Goal: Information Seeking & Learning: Learn about a topic

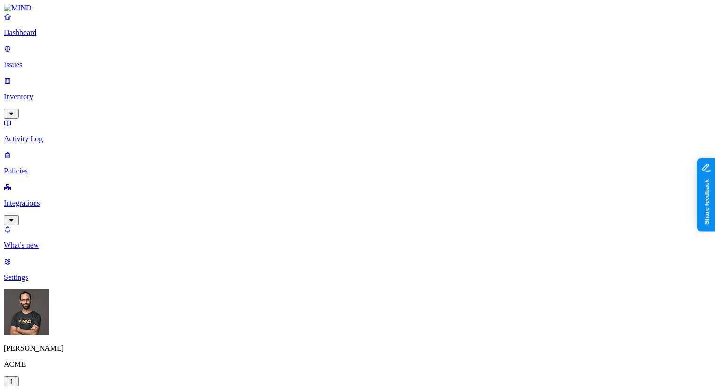
scroll to position [235, 0]
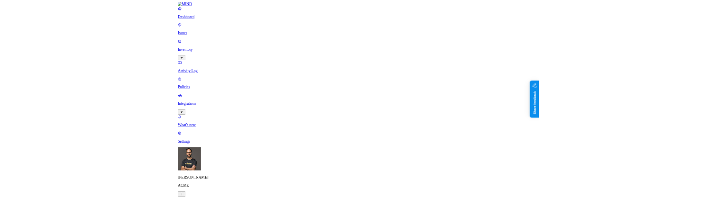
scroll to position [172, 0]
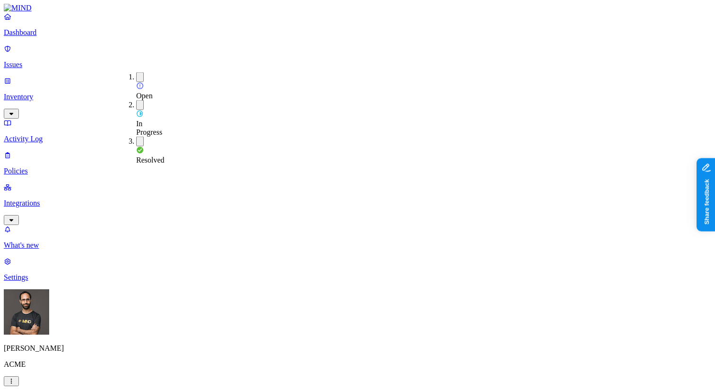
type button "on"
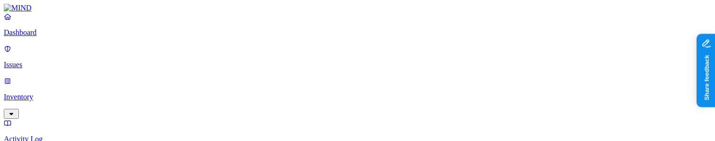
click at [136, 72] on div "Open" at bounding box center [136, 86] width 0 height 28
click at [162, 118] on span "In Progress" at bounding box center [149, 126] width 26 height 17
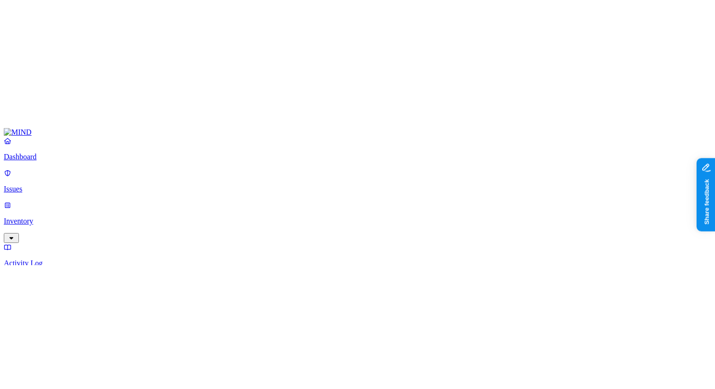
scroll to position [91, 0]
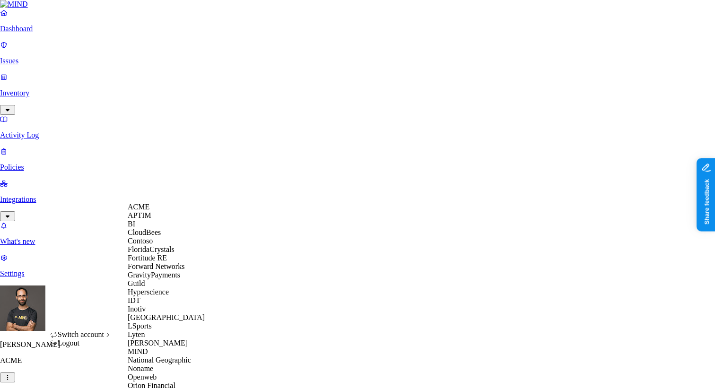
click at [161, 141] on span "CloudBees" at bounding box center [144, 232] width 33 height 8
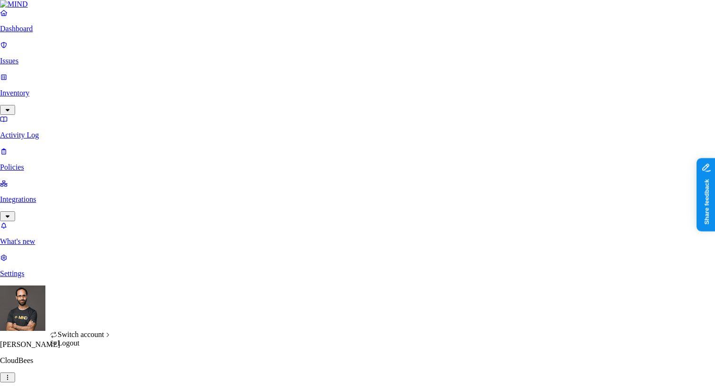
click at [95, 376] on html "Dashboard Issues Inventory Activity Log Policies Integrations What's new 1 Sett…" at bounding box center [357, 360] width 715 height 720
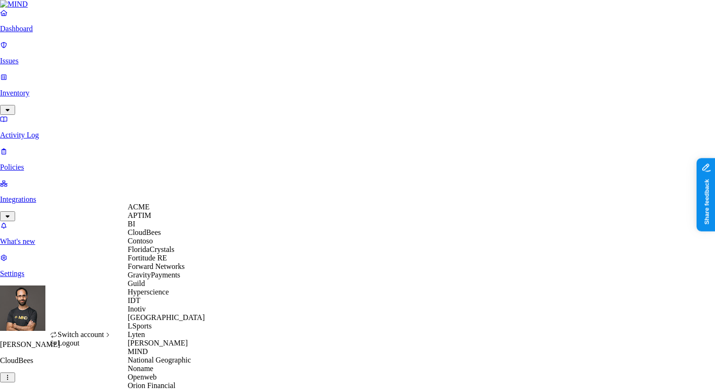
click at [278, 272] on html "Dashboard Issues Inventory Activity Log Policies Integrations What's new 1 Sett…" at bounding box center [357, 360] width 715 height 720
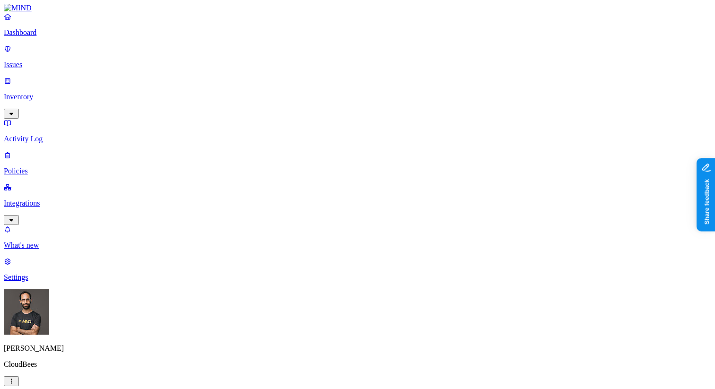
scroll to position [0, 230]
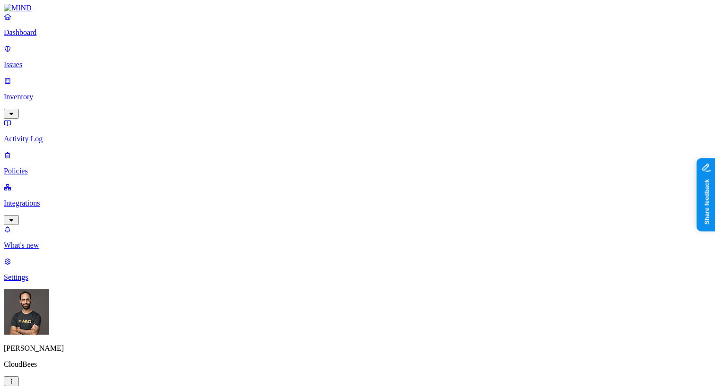
scroll to position [0, 230]
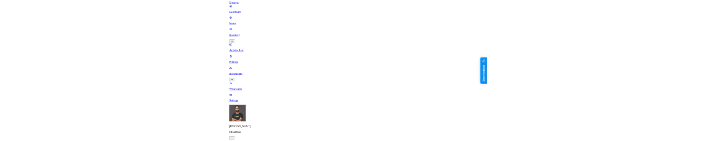
scroll to position [0, 0]
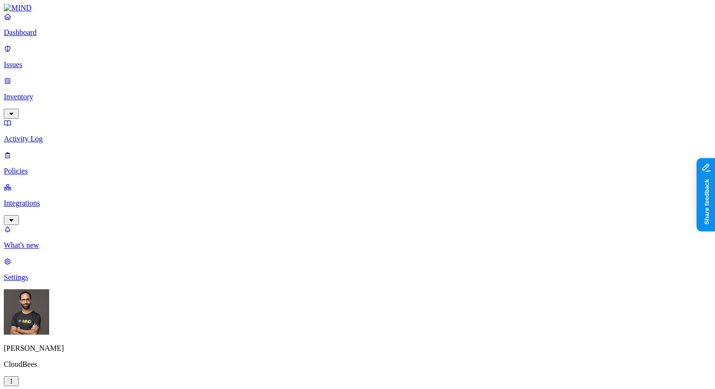
scroll to position [41, 230]
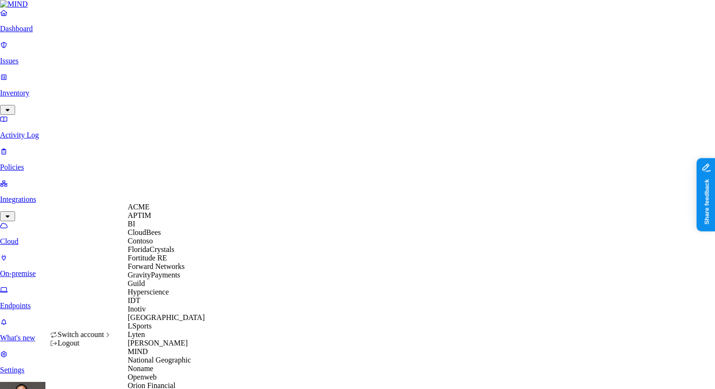
scroll to position [55, 0]
click at [158, 288] on div "Guild" at bounding box center [174, 284] width 92 height 9
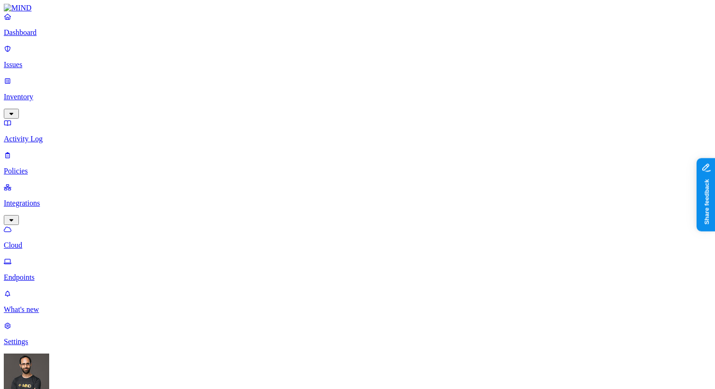
click at [61, 52] on link "Issues" at bounding box center [358, 56] width 708 height 25
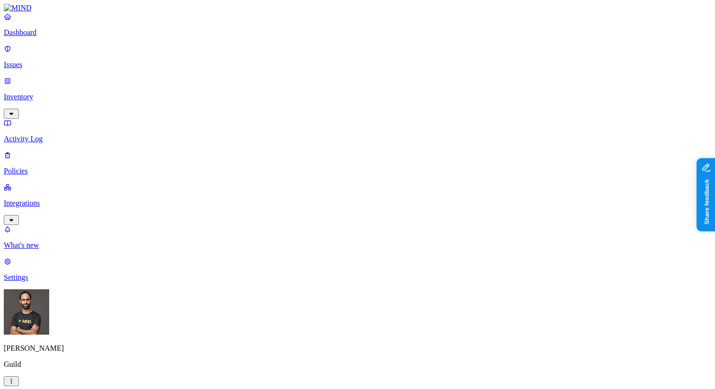
click at [153, 92] on span "Open" at bounding box center [144, 96] width 17 height 8
click at [136, 99] on div "In Progress" at bounding box center [136, 117] width 0 height 36
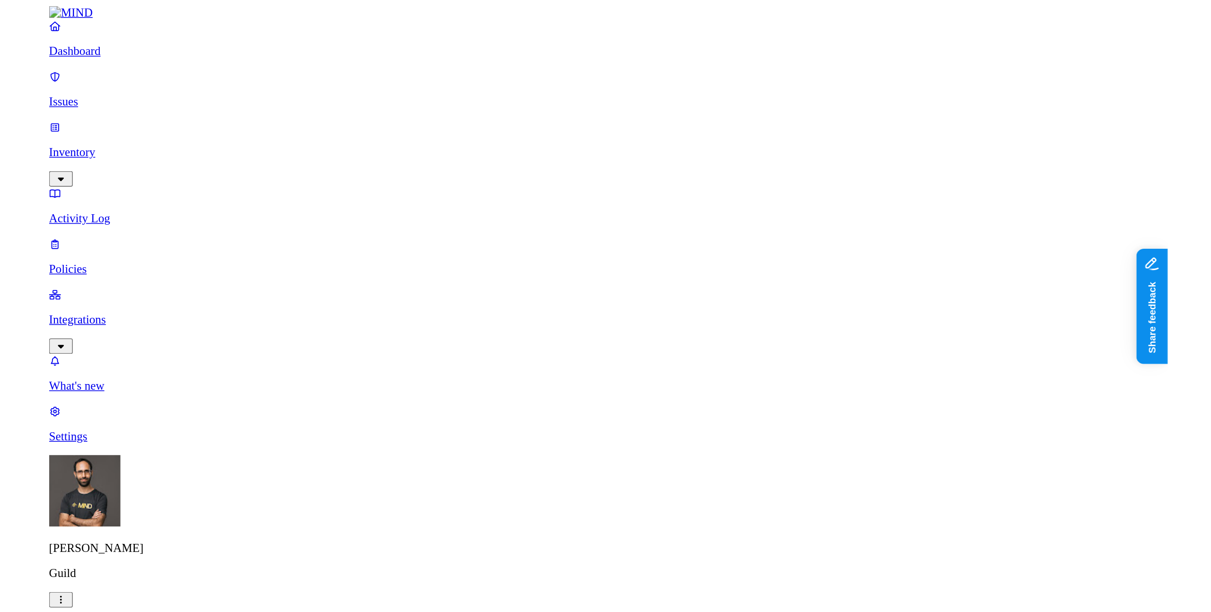
scroll to position [295, 230]
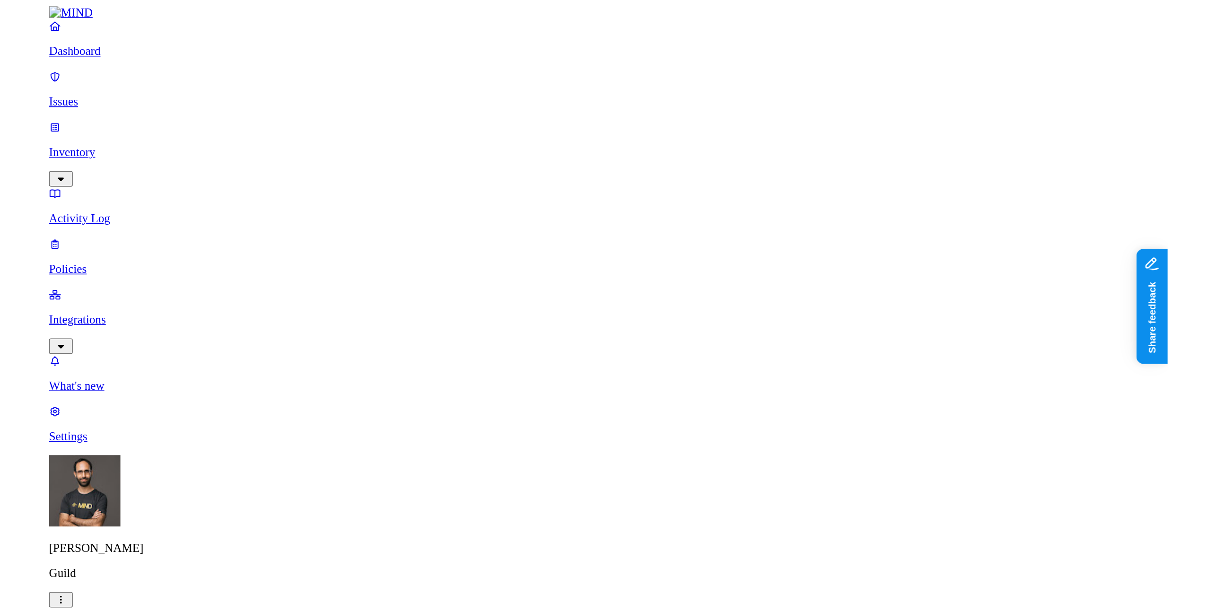
scroll to position [72, 0]
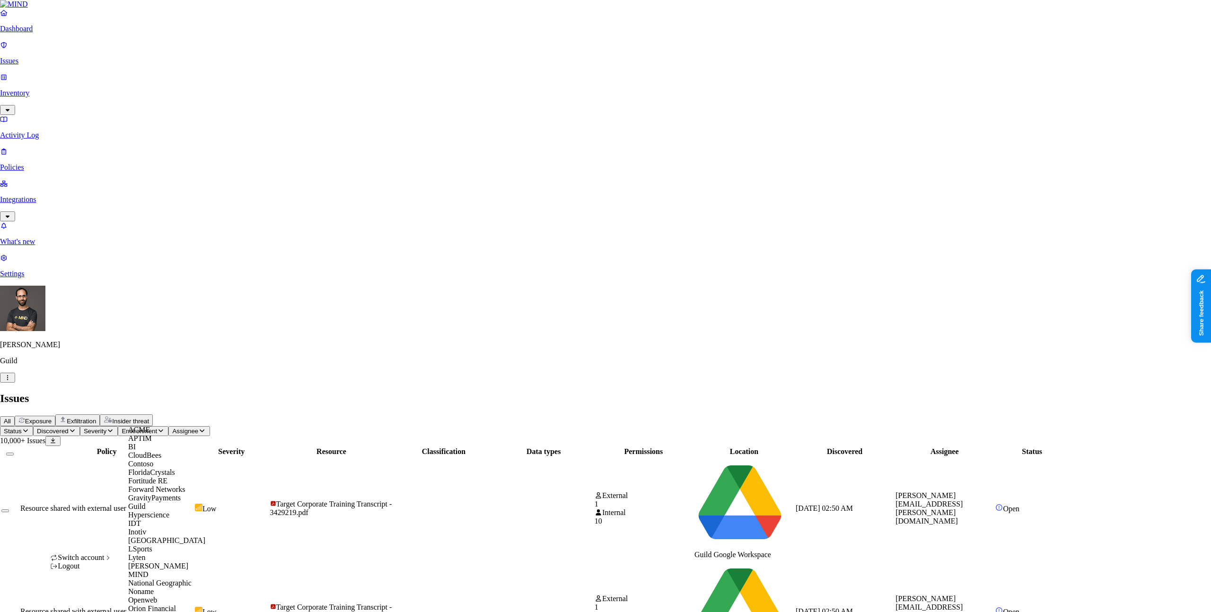
scroll to position [228, 0]
click at [167, 141] on span "National Geographic" at bounding box center [159, 583] width 63 height 8
